Goal: Task Accomplishment & Management: Use online tool/utility

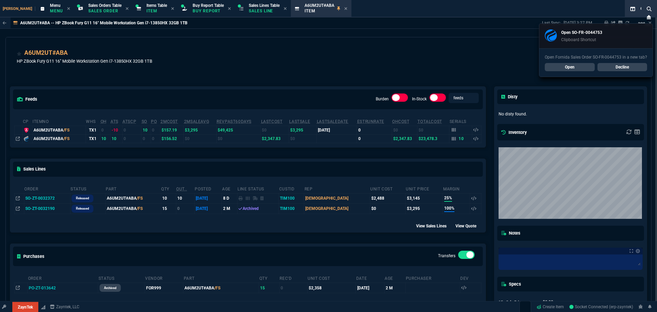
select select "9: OCAM"
click at [620, 66] on link "Decline" at bounding box center [622, 67] width 50 height 8
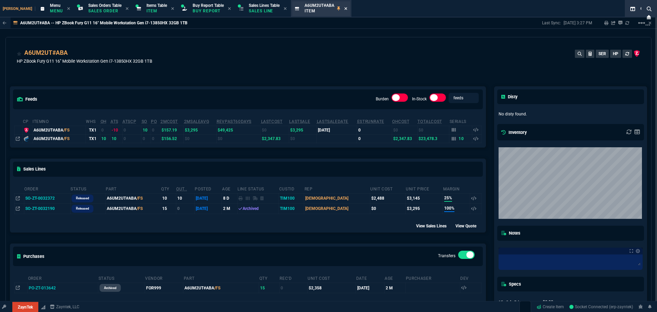
click at [344, 10] on icon at bounding box center [345, 8] width 3 height 4
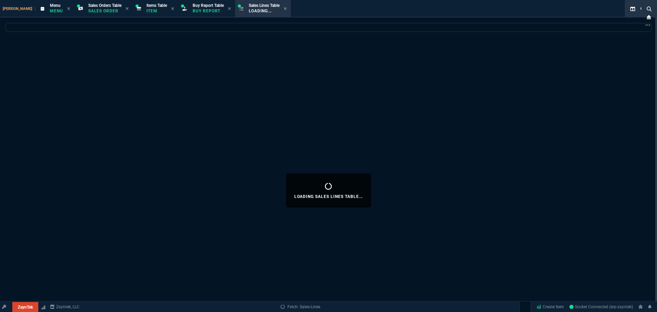
select select
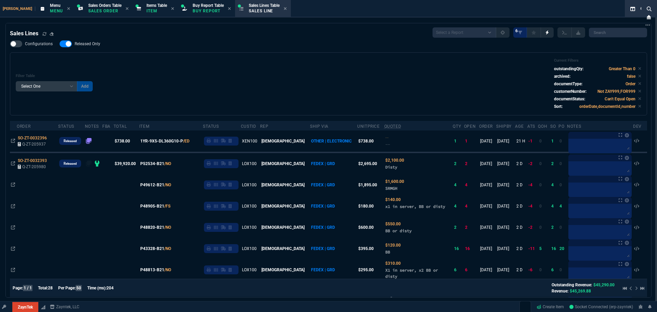
drag, startPoint x: 219, startPoint y: 53, endPoint x: 224, endPoint y: 55, distance: 6.1
click at [219, 53] on div "Filter Table Select One Add Filter () Age () ATS () Cond (itemVariantCode) Cust…" at bounding box center [328, 83] width 637 height 63
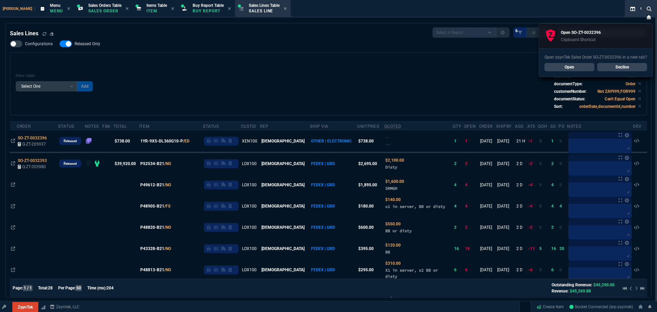
click at [243, 77] on div "Filter Table Select One Add Filter () Age () ATS () Cond (itemVariantCode) Cust…" at bounding box center [328, 83] width 625 height 51
click at [574, 66] on link "Open" at bounding box center [569, 67] width 50 height 8
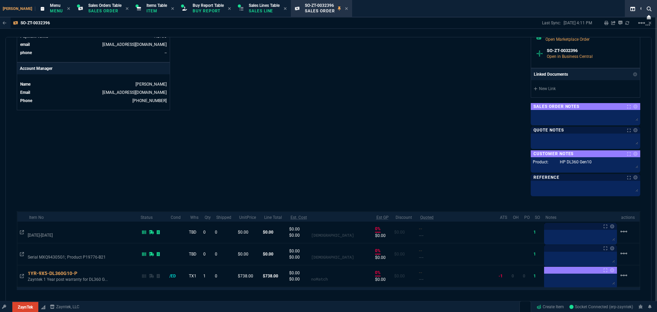
scroll to position [352, 0]
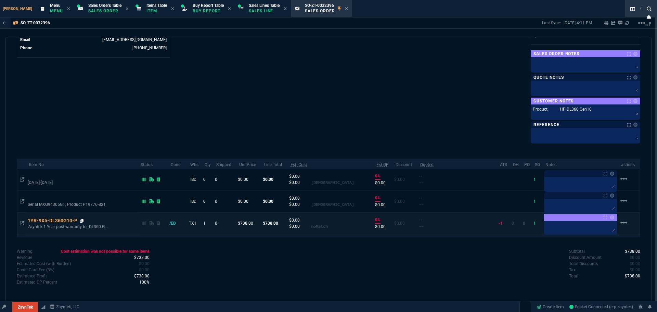
click at [84, 221] on icon at bounding box center [82, 221] width 4 height 4
drag, startPoint x: 39, startPoint y: 205, endPoint x: 65, endPoint y: 206, distance: 25.7
click at [65, 206] on p "Serial MXQ94305G1; Product P19776-B21" at bounding box center [79, 204] width 103 height 7
click at [60, 206] on p "Serial MXQ94305G1; Product P19776-B21" at bounding box center [79, 204] width 103 height 7
drag, startPoint x: 66, startPoint y: 205, endPoint x: 41, endPoint y: 205, distance: 25.3
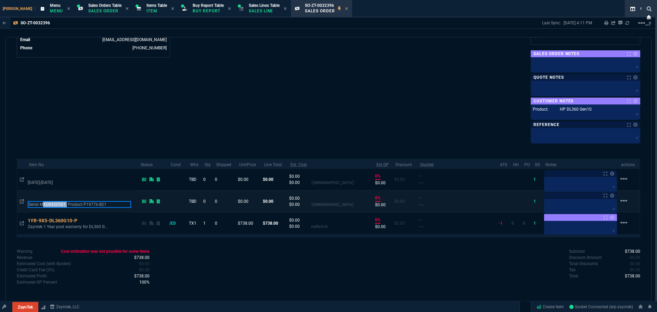
click at [41, 205] on p "Serial MXQ94305G1; Product P19776-B21" at bounding box center [79, 204] width 103 height 7
copy p "Serial MXQ94305G1; Product P19776-B21"
